Goal: Information Seeking & Learning: Learn about a topic

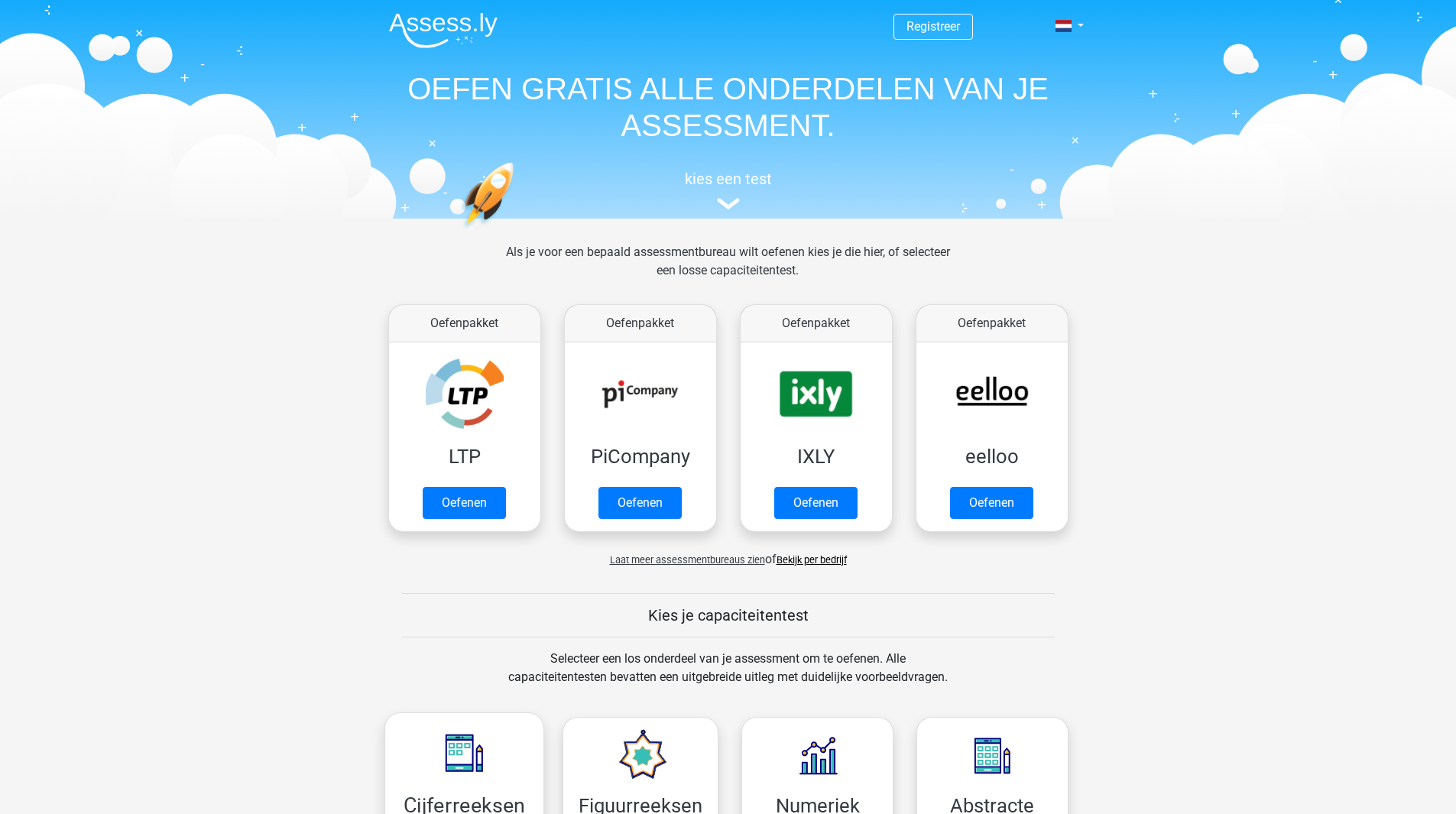
scroll to position [229, 0]
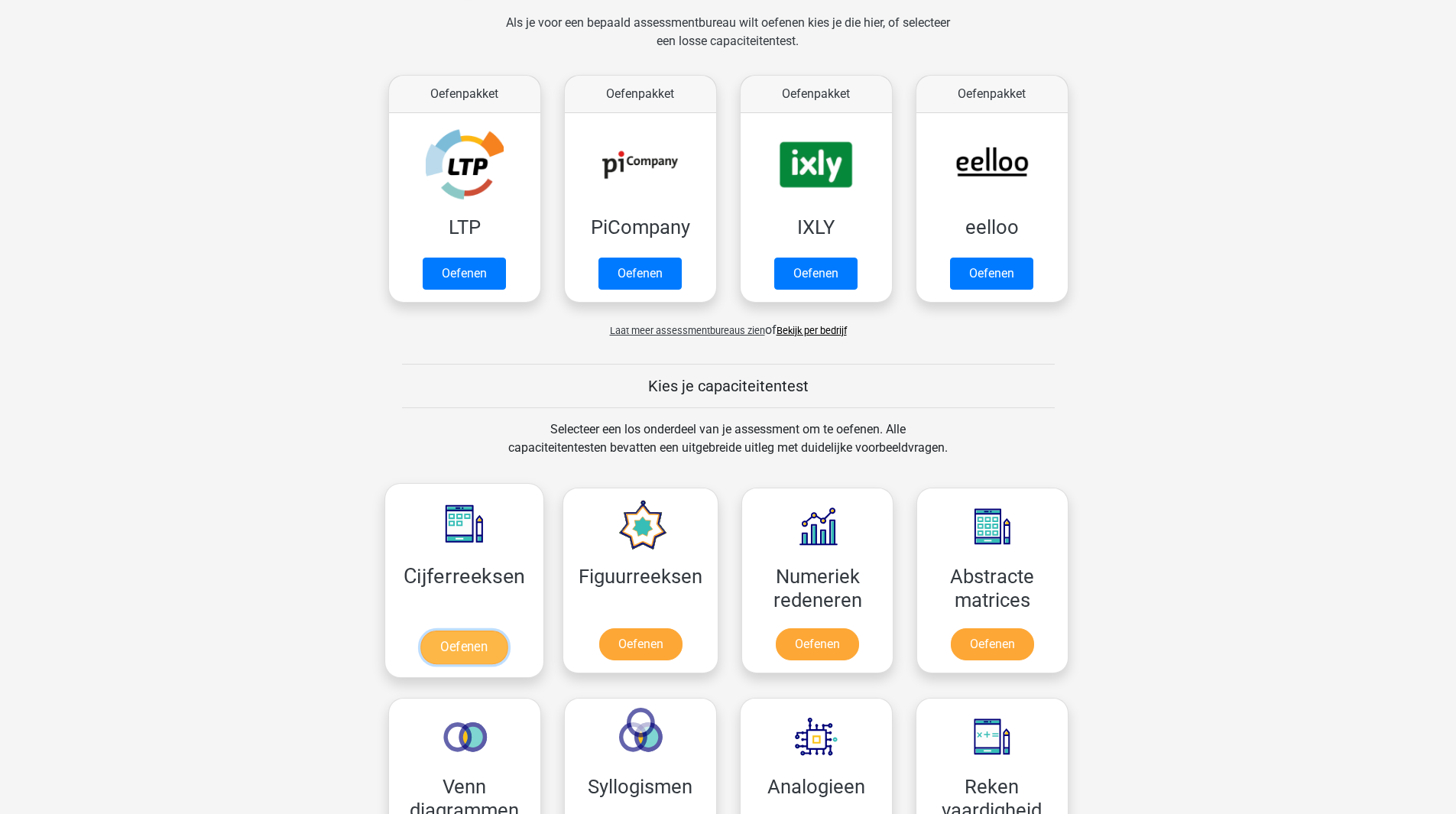
click at [476, 644] on link "Oefenen" at bounding box center [464, 647] width 87 height 34
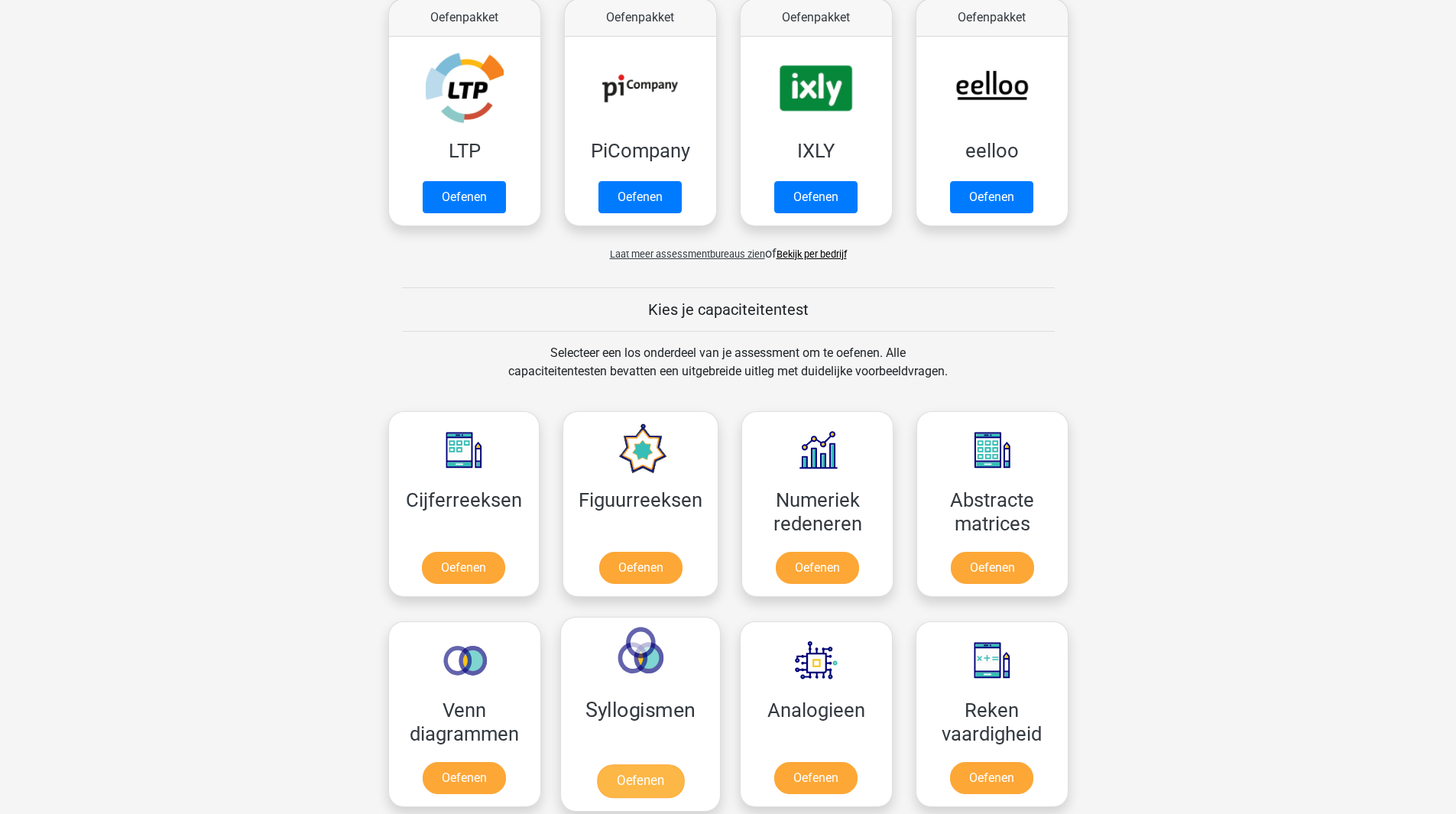
scroll to position [534, 0]
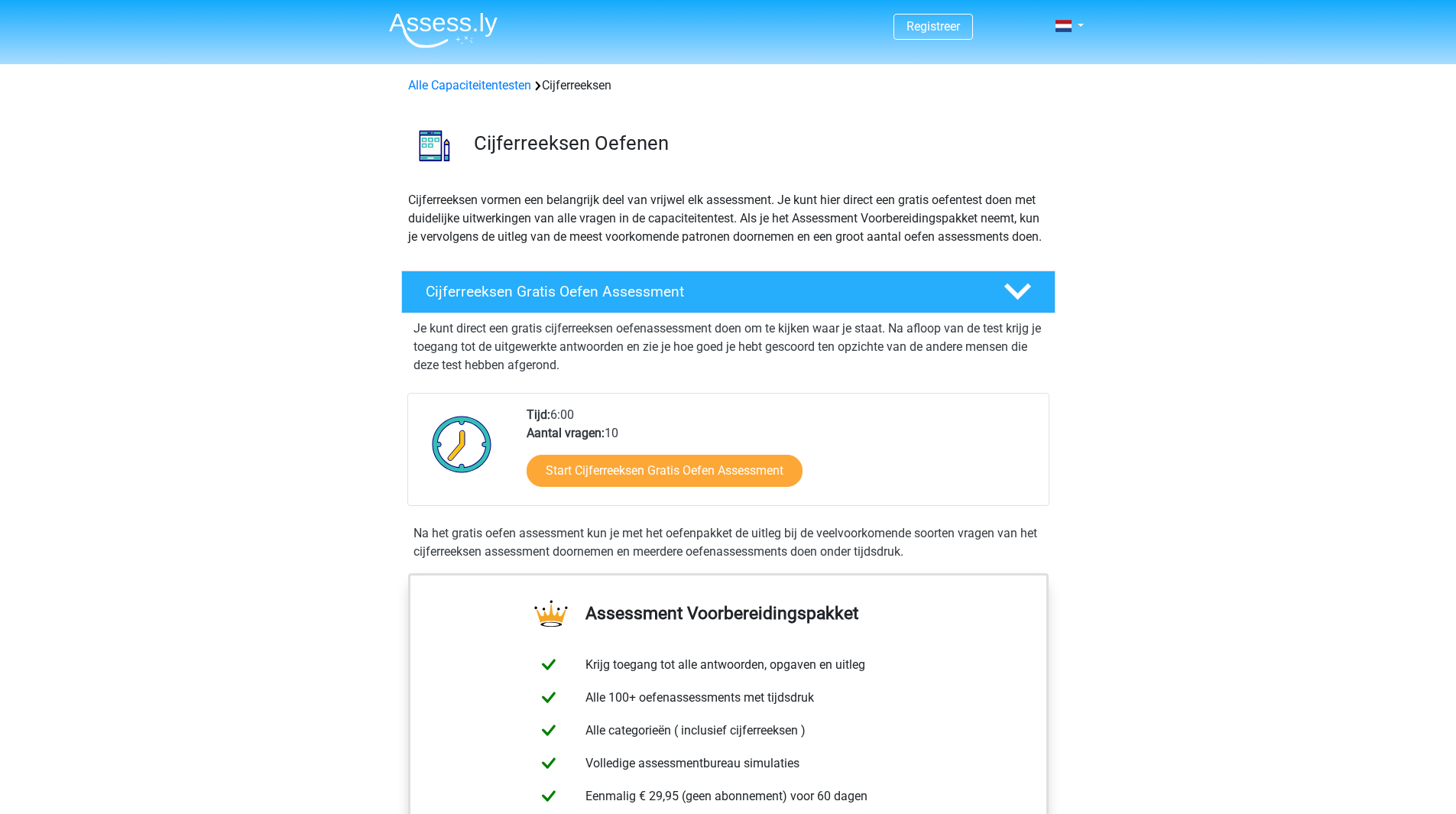
scroll to position [153, 0]
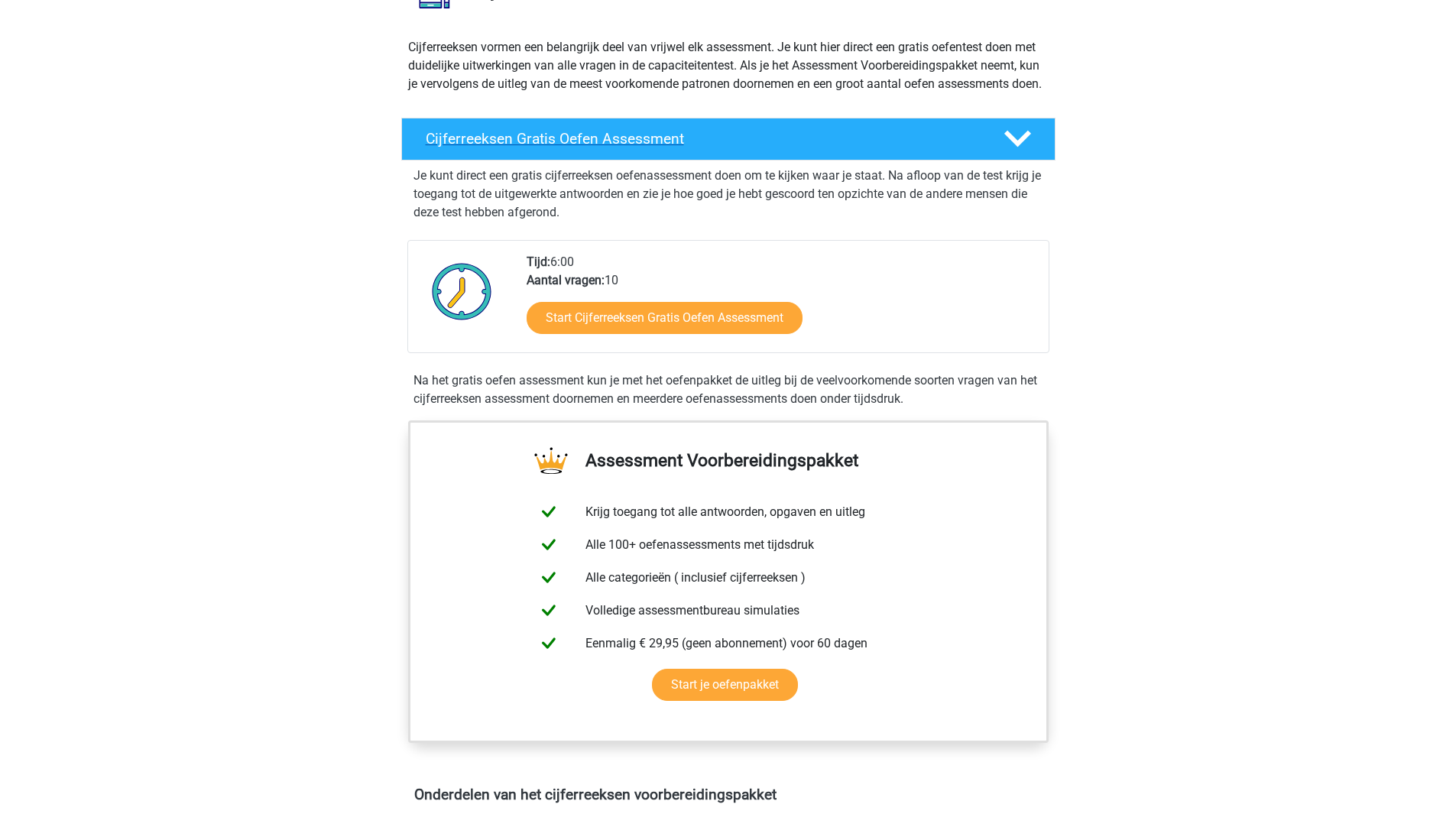
click at [562, 147] on h4 "Cijferreeksen Gratis Oefen Assessment" at bounding box center [702, 138] width 554 height 17
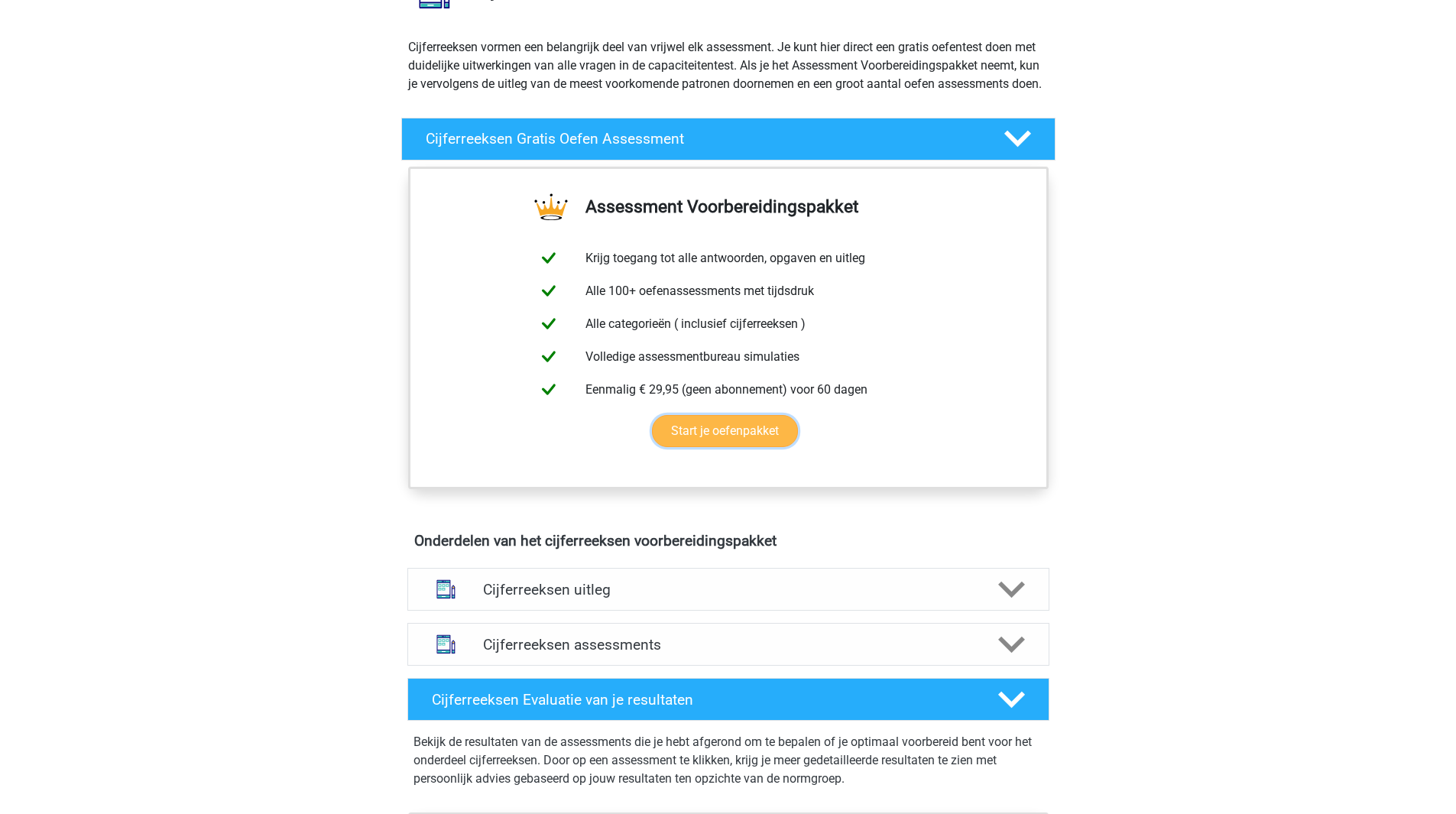
click at [718, 447] on link "Start je oefenpakket" at bounding box center [725, 431] width 146 height 32
click at [726, 445] on link "Start je oefenpakket" at bounding box center [725, 431] width 146 height 32
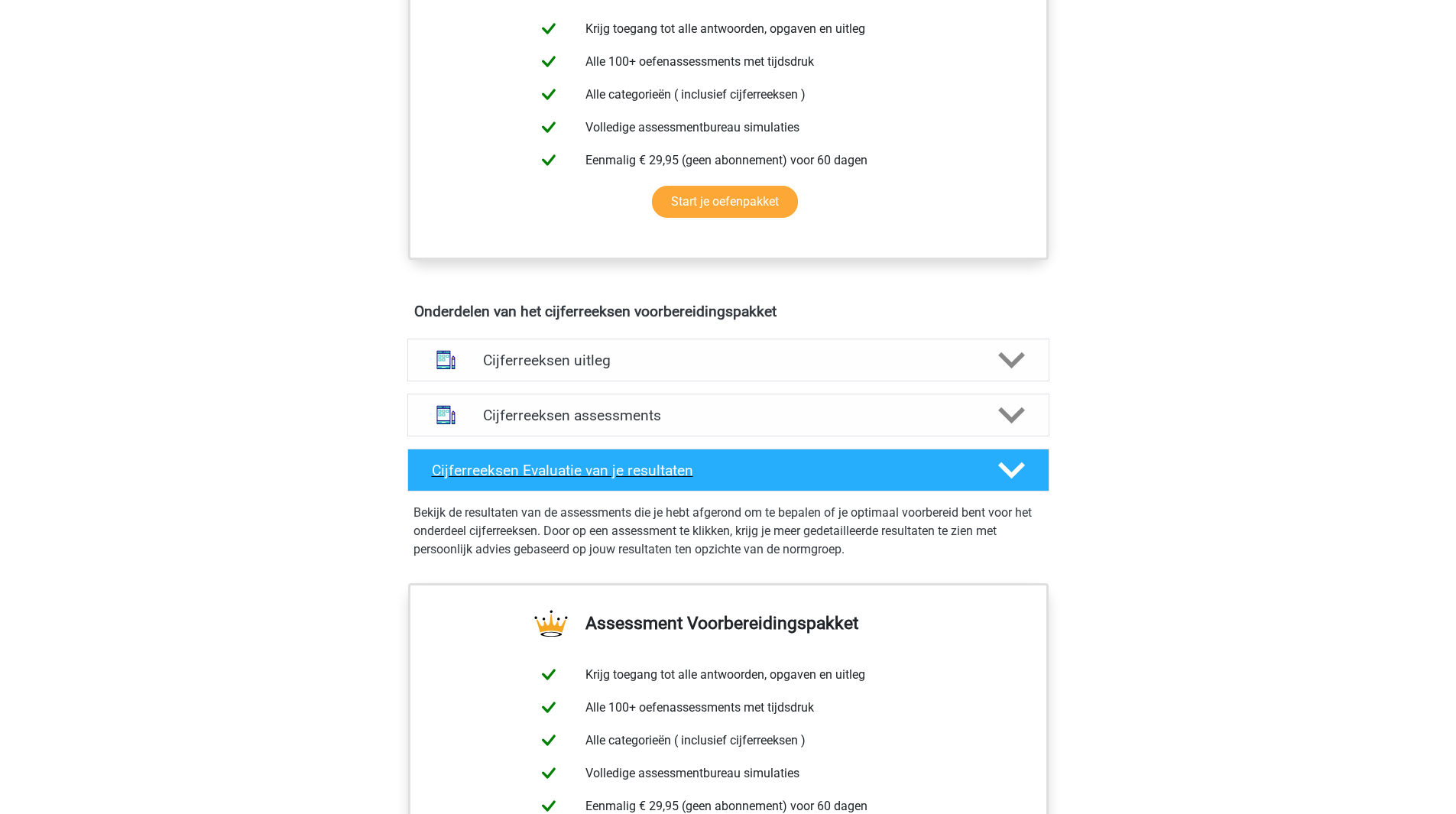
click at [566, 479] on h4 "Cijferreeksen Evaluatie van je resultaten" at bounding box center [702, 469] width 542 height 17
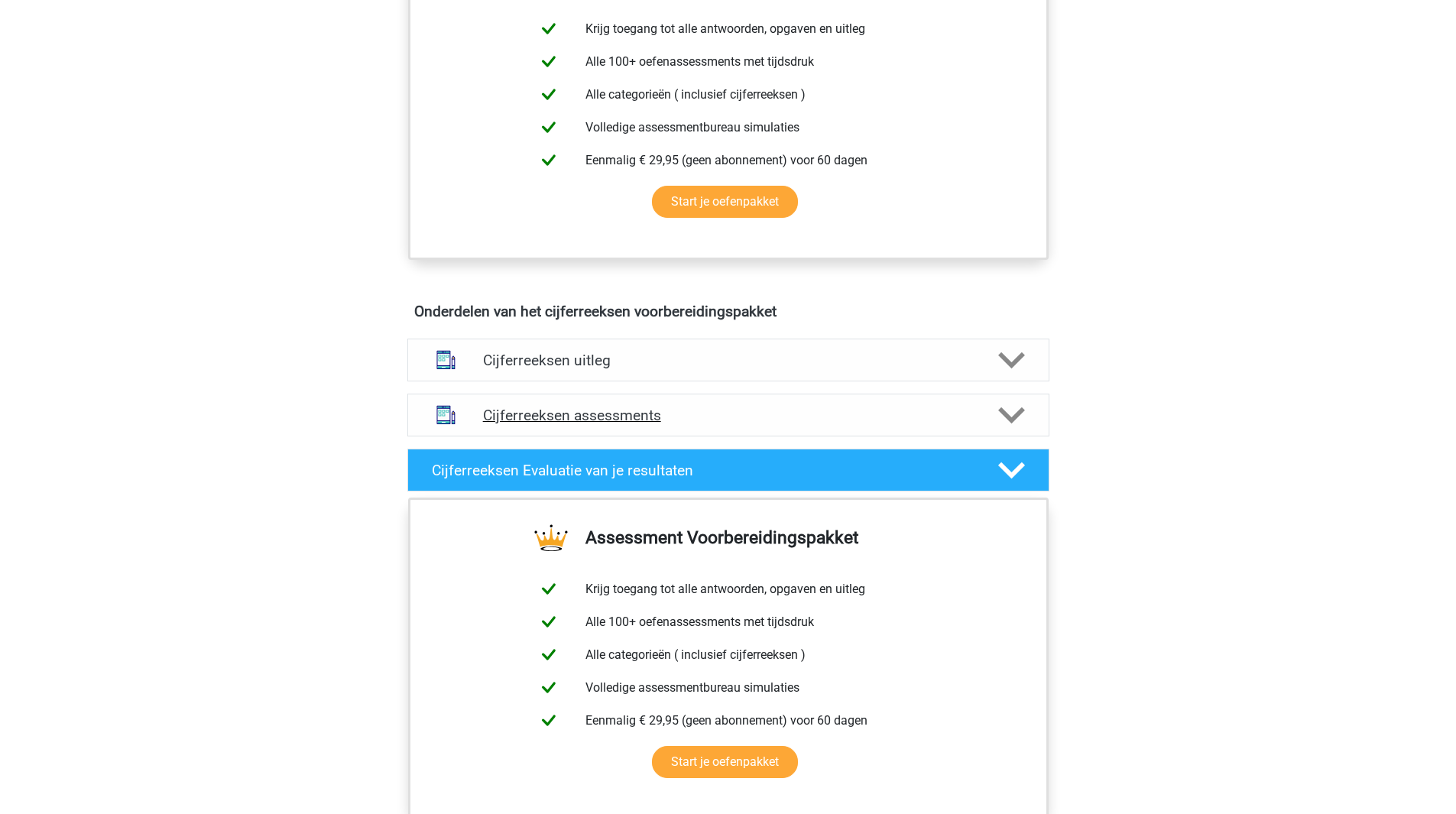
click at [628, 424] on h4 "Cijferreeksen assessments" at bounding box center [728, 414] width 491 height 17
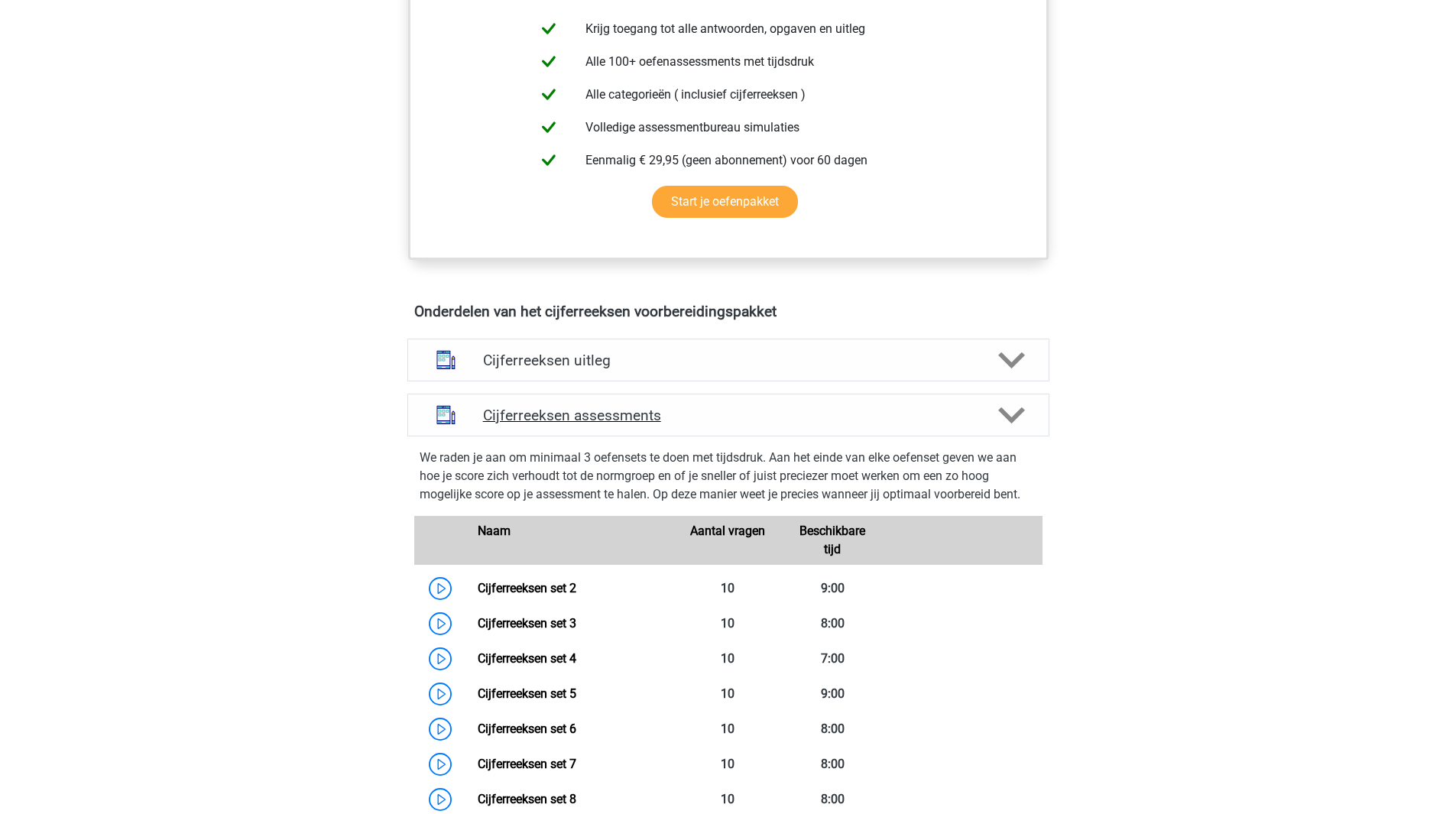
click at [628, 424] on h4 "Cijferreeksen assessments" at bounding box center [728, 414] width 491 height 17
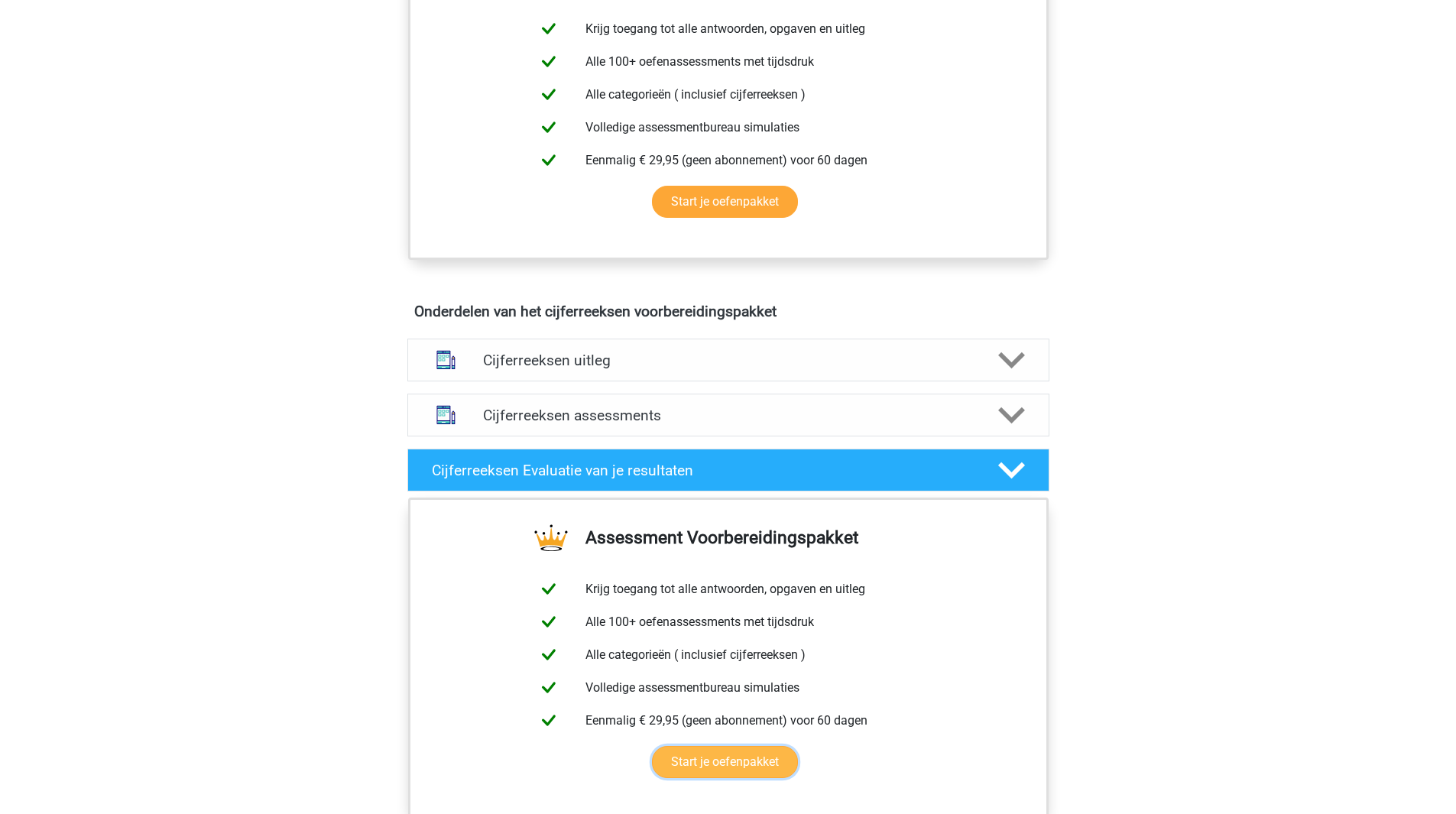
click at [746, 775] on link "Start je oefenpakket" at bounding box center [725, 761] width 146 height 32
